Goal: Find specific page/section: Find specific page/section

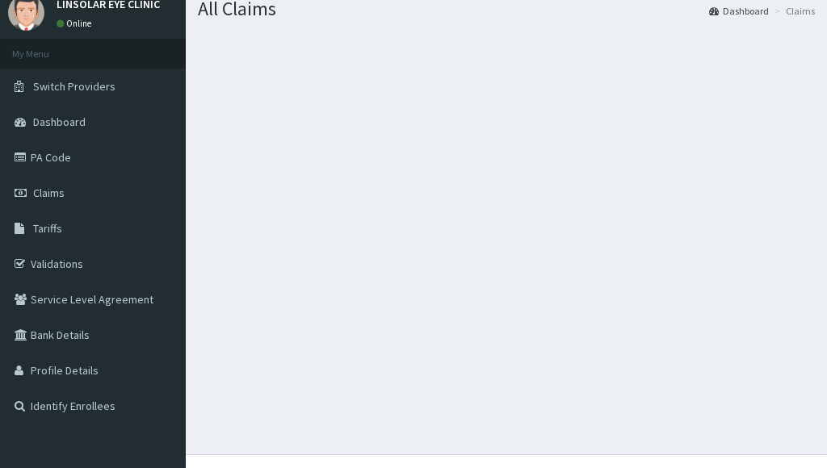
scroll to position [65, 0]
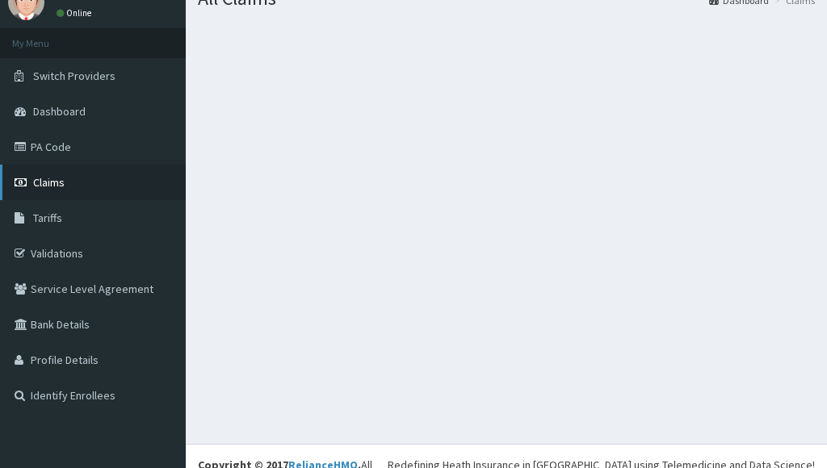
click at [34, 181] on span "Claims" at bounding box center [49, 182] width 32 height 15
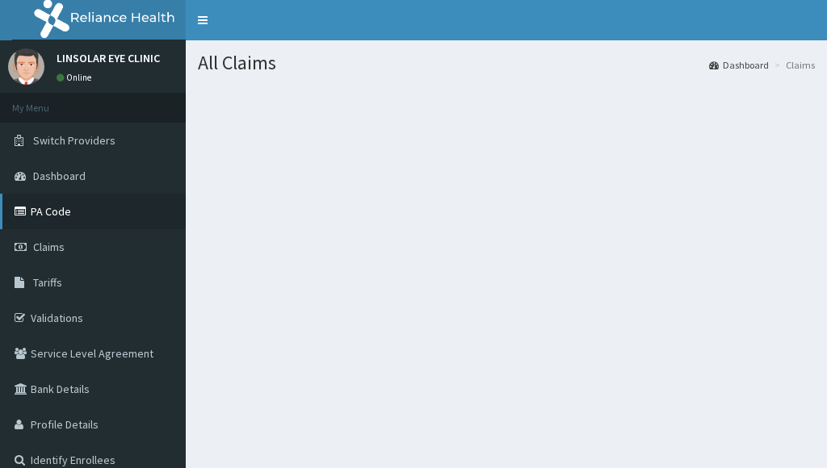
click at [140, 211] on link "PA Code" at bounding box center [93, 212] width 186 height 36
click at [141, 211] on link "PA Code" at bounding box center [93, 212] width 186 height 36
click at [124, 207] on link "PA Code" at bounding box center [93, 212] width 186 height 36
drag, startPoint x: 124, startPoint y: 207, endPoint x: 124, endPoint y: 195, distance: 12.1
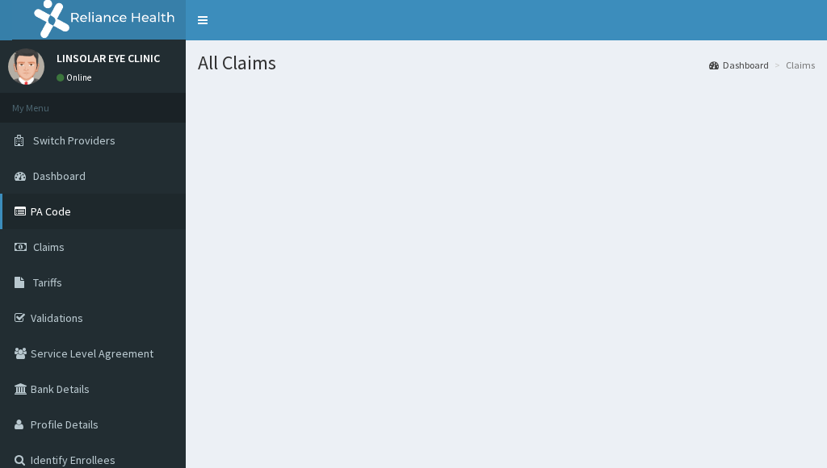
click at [124, 207] on link "PA Code" at bounding box center [93, 212] width 186 height 36
